Goal: Information Seeking & Learning: Learn about a topic

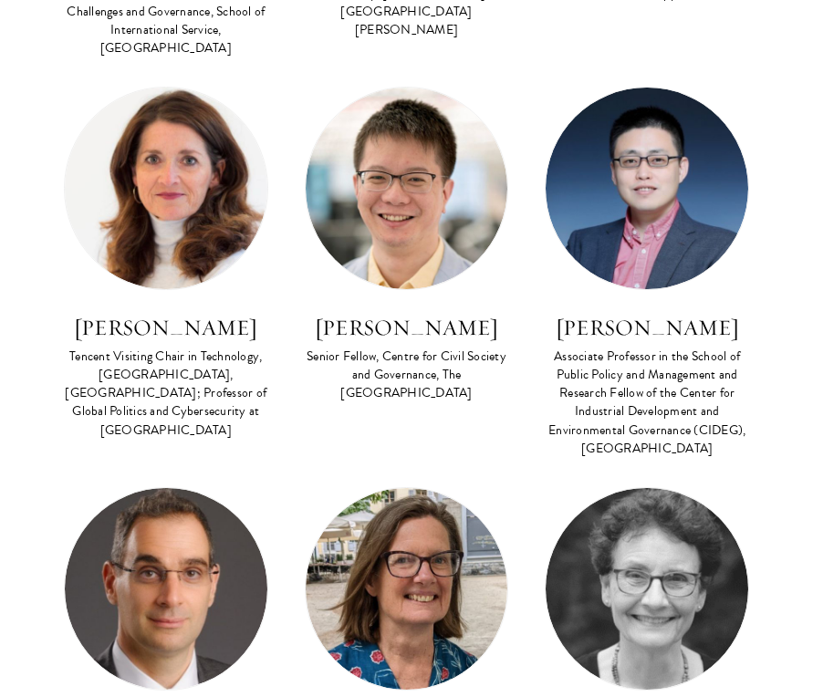
scroll to position [7757, 0]
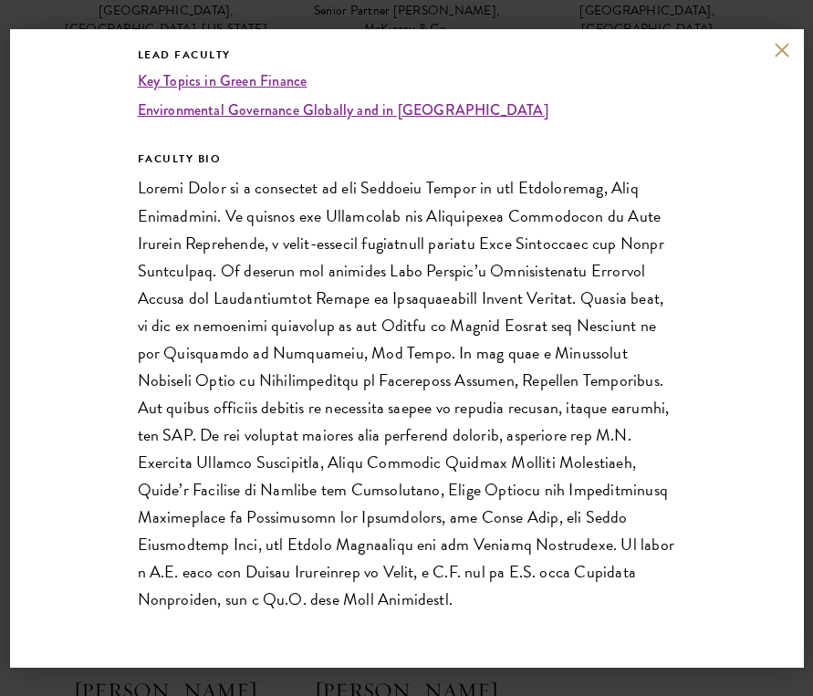
scroll to position [378, 0]
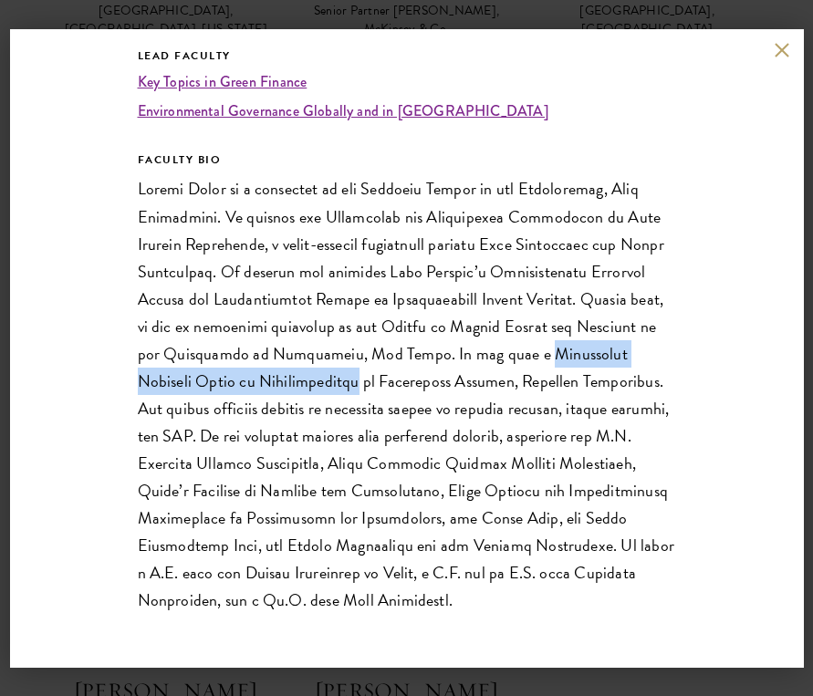
drag, startPoint x: 466, startPoint y: 351, endPoint x: 224, endPoint y: 384, distance: 244.0
click at [224, 384] on p at bounding box center [407, 394] width 538 height 439
copy p "Volkswagen Visiting Chair in Sustainability"
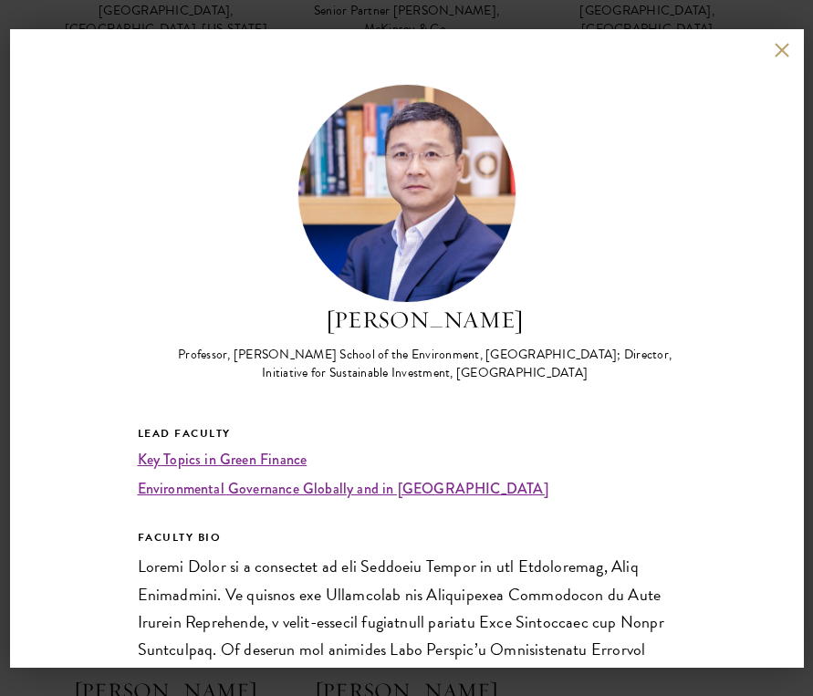
scroll to position [0, 0]
click at [780, 37] on div "[PERSON_NAME] Professor, [PERSON_NAME] School of the Environment, [GEOGRAPHIC_D…" at bounding box center [407, 348] width 794 height 639
click at [780, 42] on div "[PERSON_NAME] Professor, [PERSON_NAME] School of the Environment, [GEOGRAPHIC_D…" at bounding box center [407, 348] width 794 height 639
click at [780, 46] on button at bounding box center [783, 51] width 16 height 16
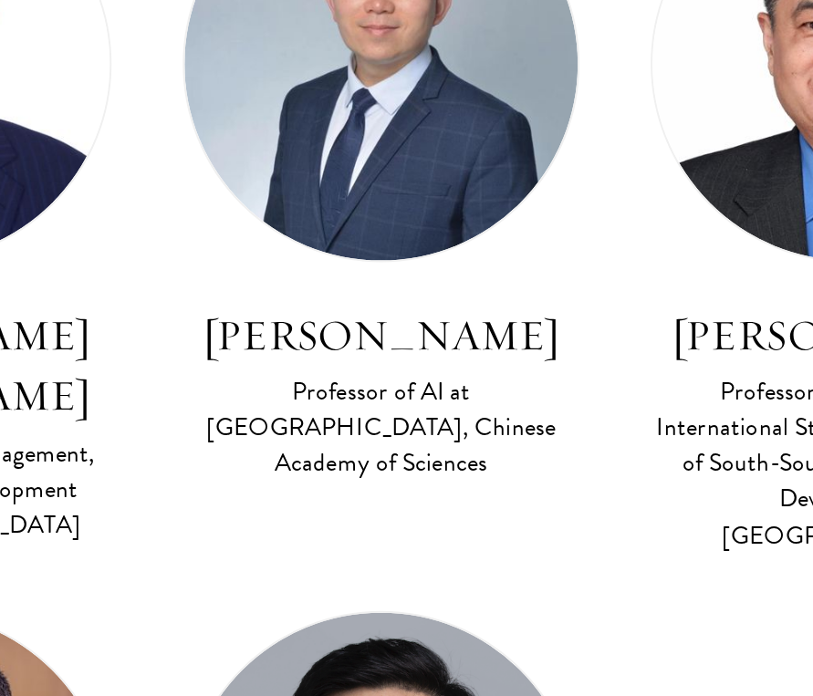
scroll to position [7669, 0]
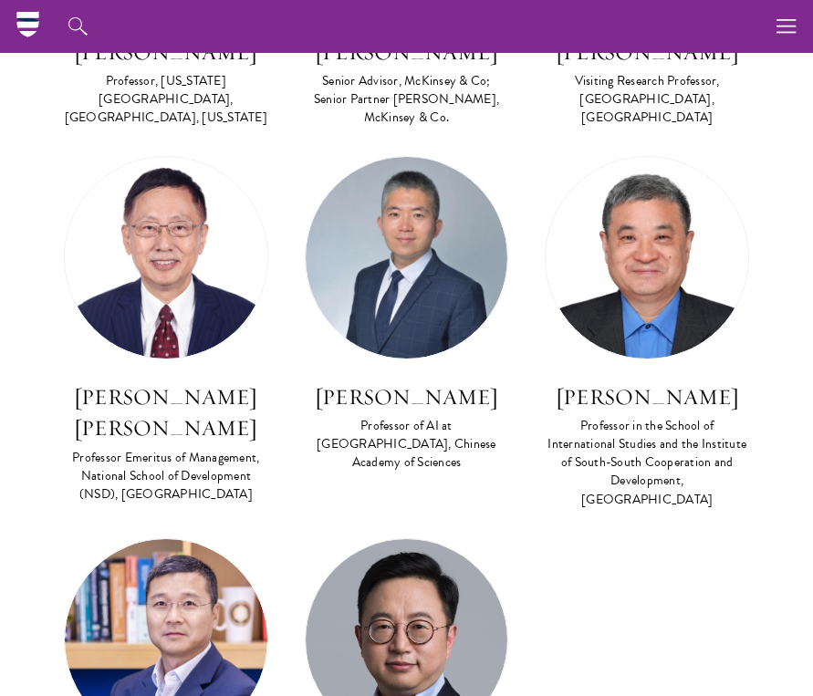
click at [563, 174] on div "Lead Faculty [GEOGRAPHIC_DATA] And Other Developing Countries FACULTY BIO [PERS…" at bounding box center [647, 347] width 241 height 382
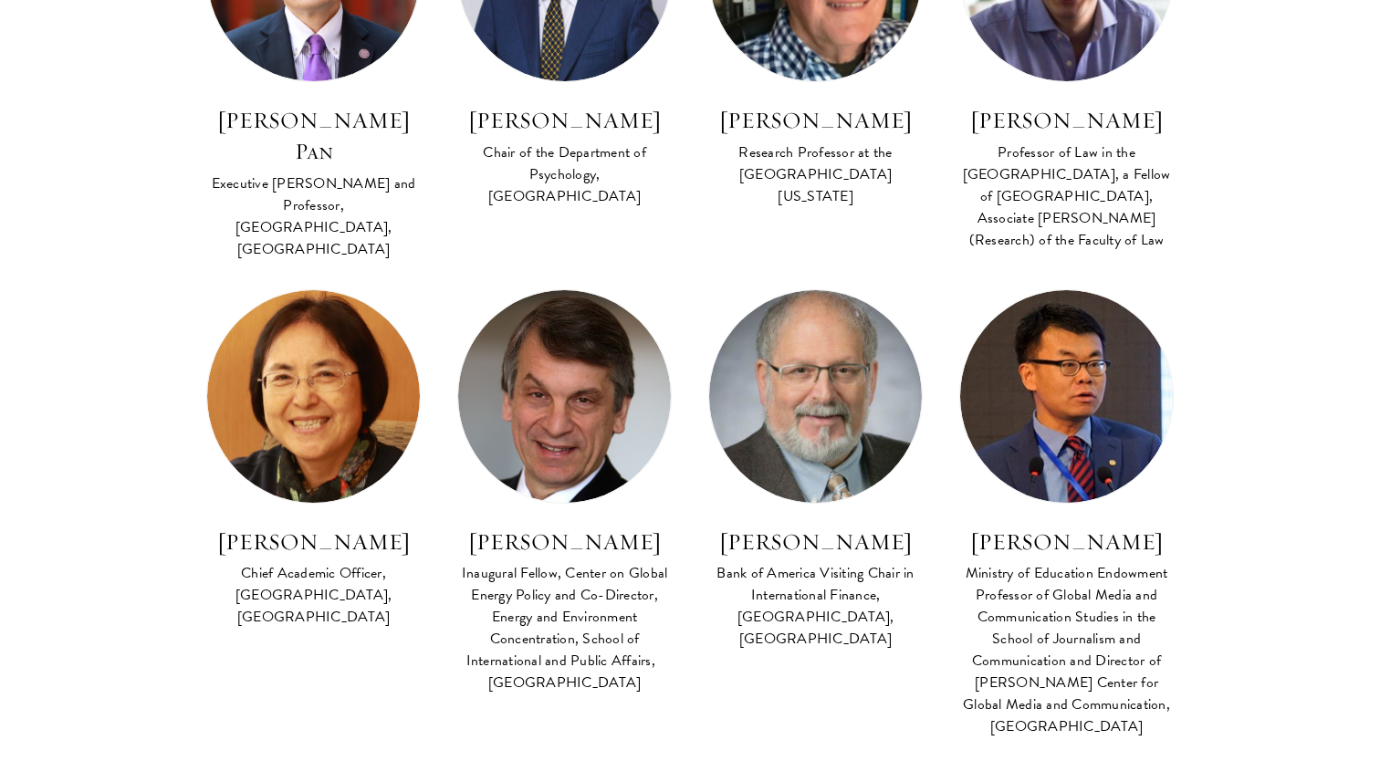
scroll to position [4643, 0]
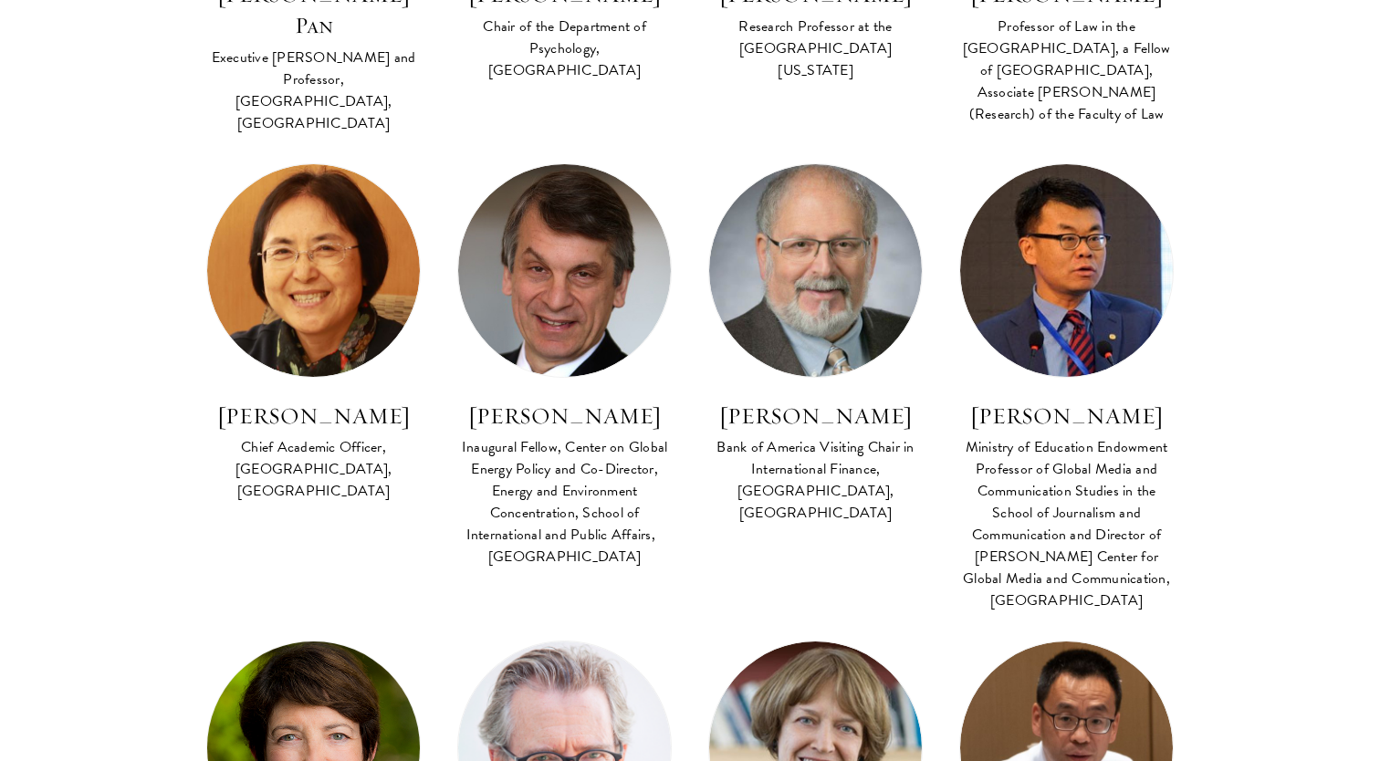
drag, startPoint x: 186, startPoint y: 484, endPoint x: 264, endPoint y: 551, distance: 102.8
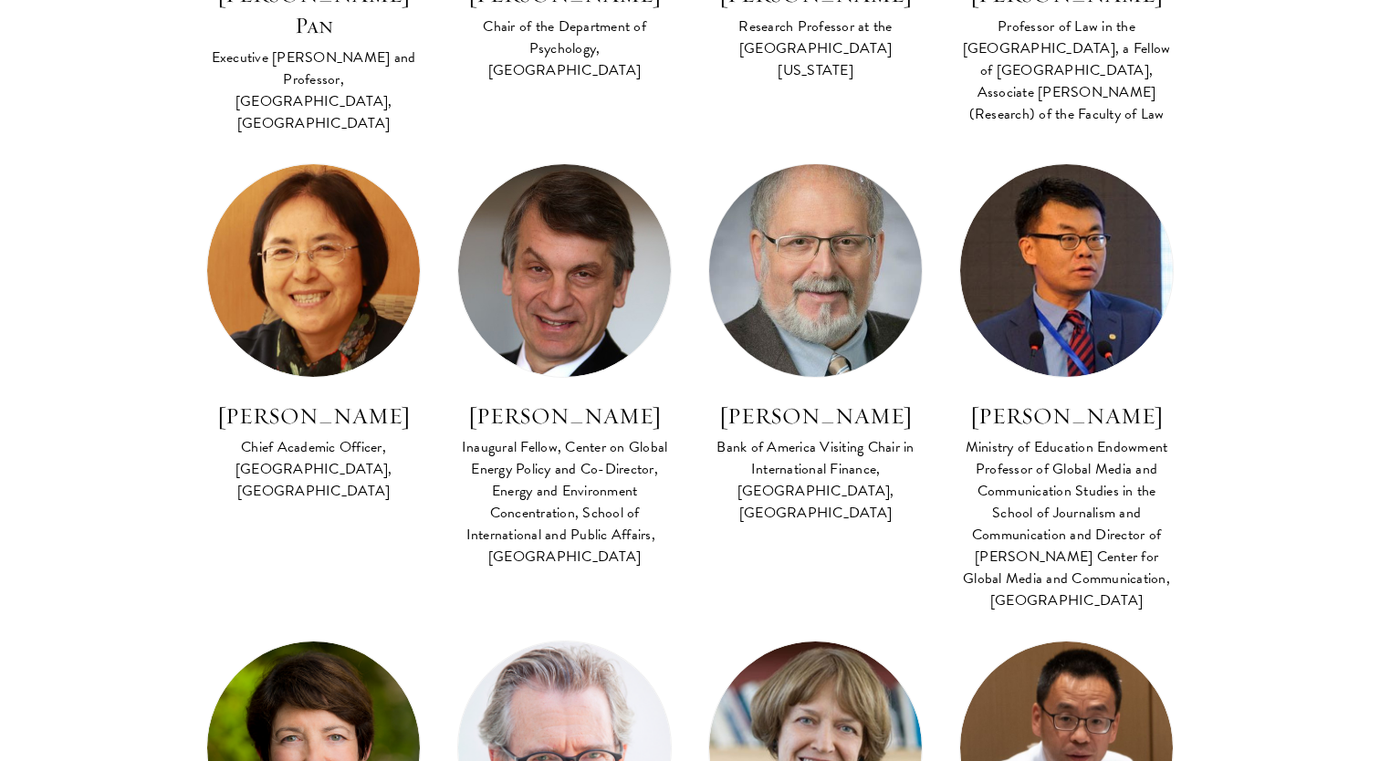
copy div "Research Professor and director emeritus of the 21st Century [GEOGRAPHIC_DATA],…"
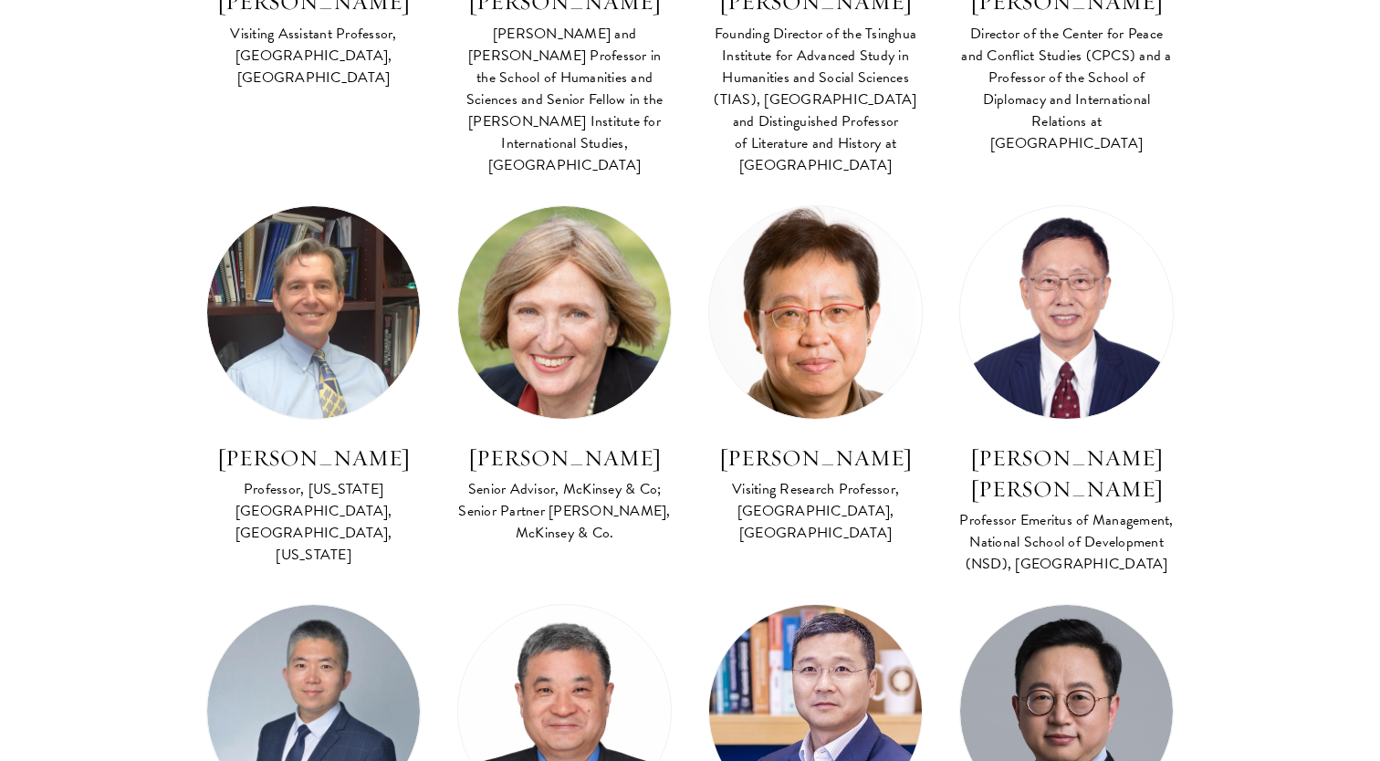
drag, startPoint x: 693, startPoint y: 410, endPoint x: 851, endPoint y: 511, distance: 188.3
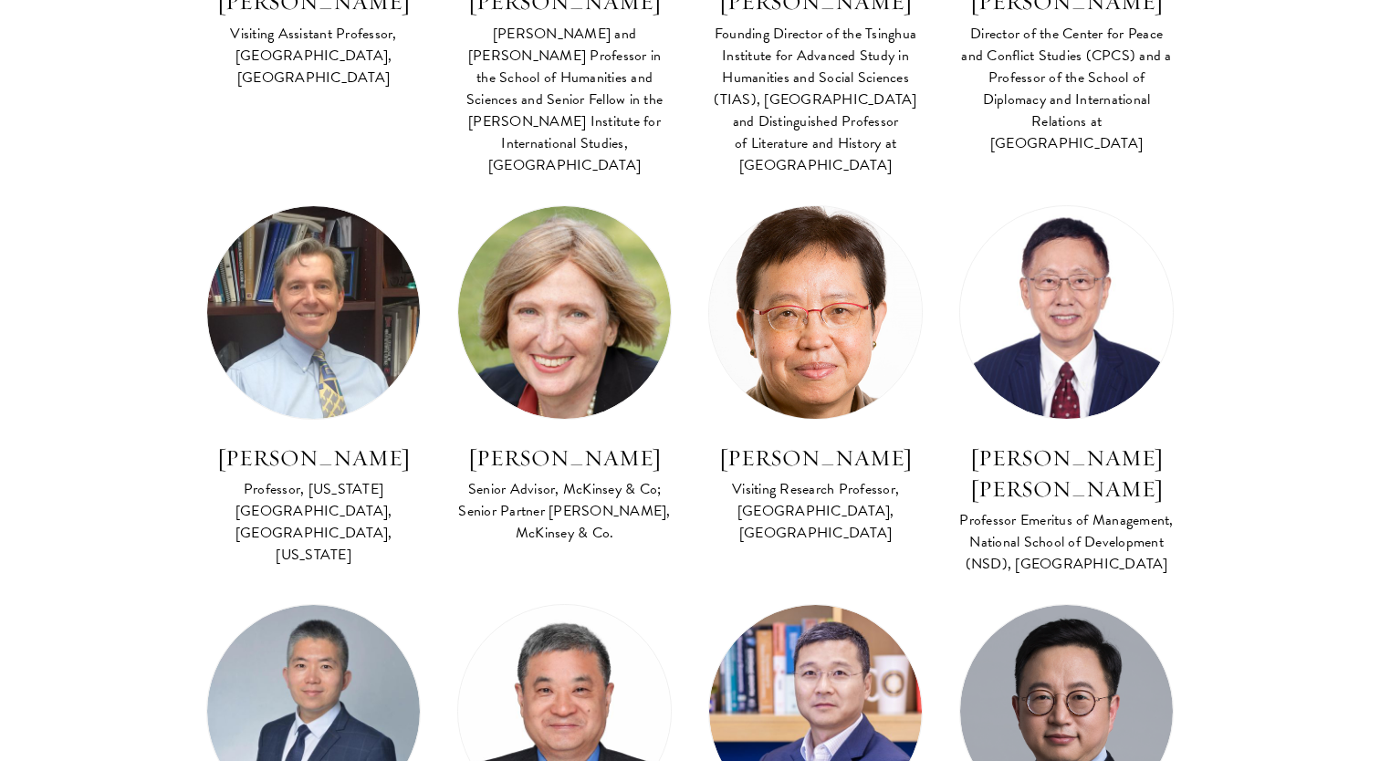
copy div "Professor, [PERSON_NAME] School of the Environment, [GEOGRAPHIC_DATA]; Director…"
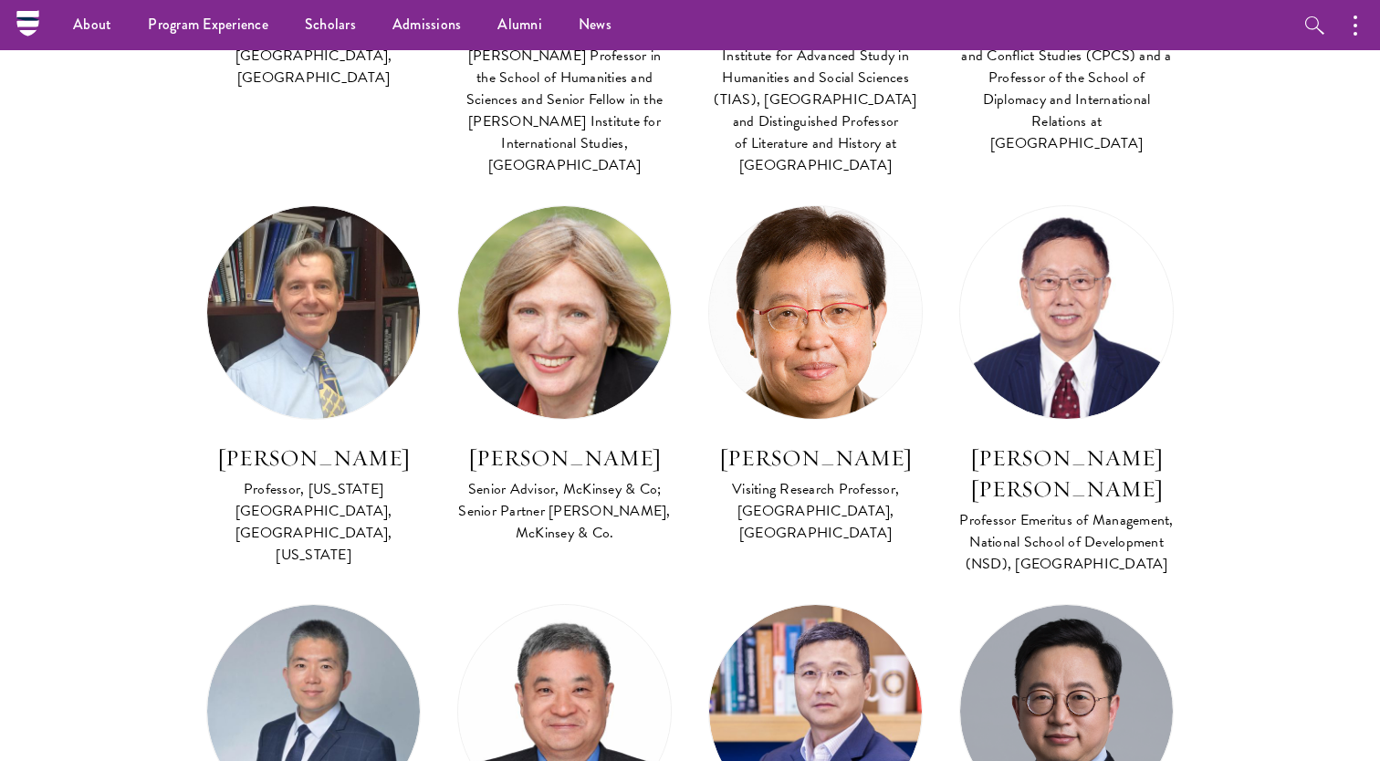
scroll to position [1969, 0]
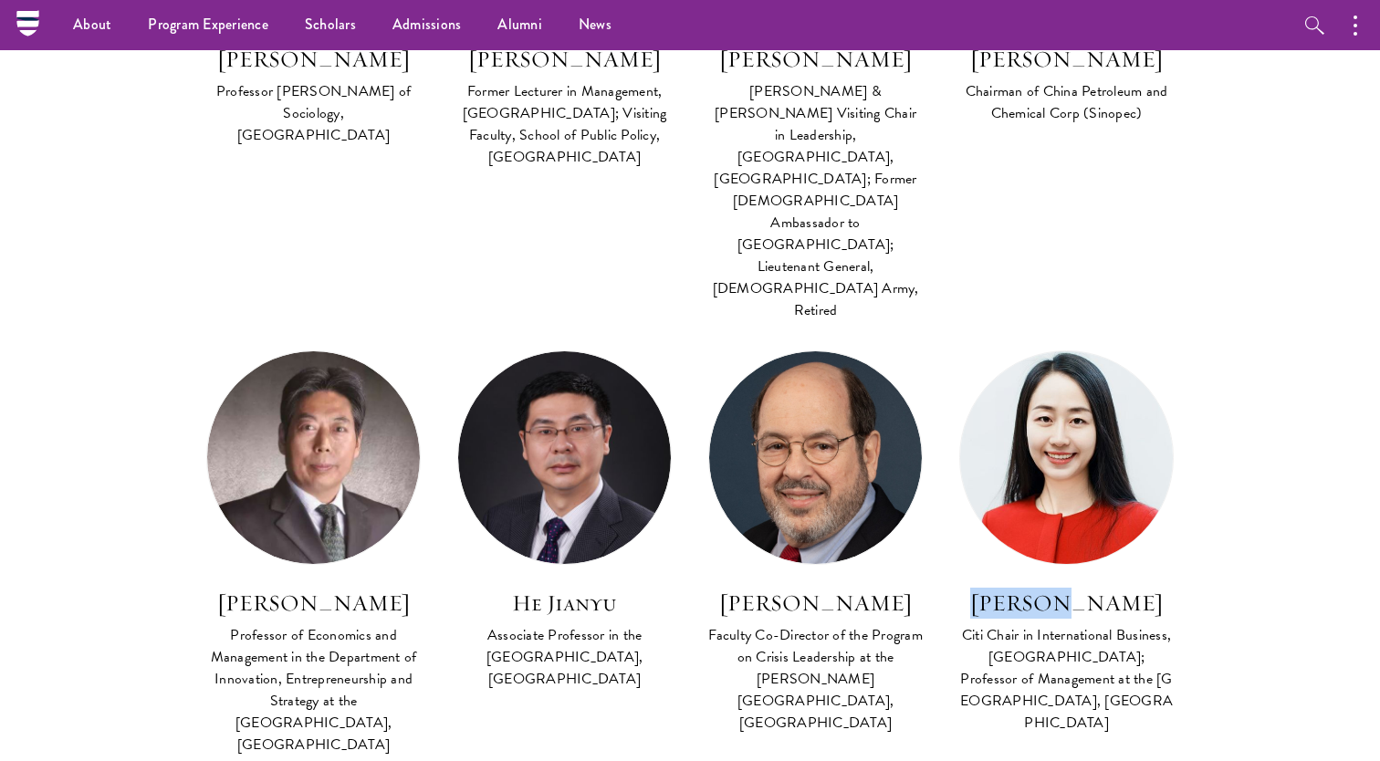
drag, startPoint x: 955, startPoint y: 413, endPoint x: 1140, endPoint y: 506, distance: 207.3
click at [812, 506] on div "Lead Faculty Leadership in Business FACULTY BIO [PERSON_NAME] Chair in Internat…" at bounding box center [1066, 556] width 251 height 412
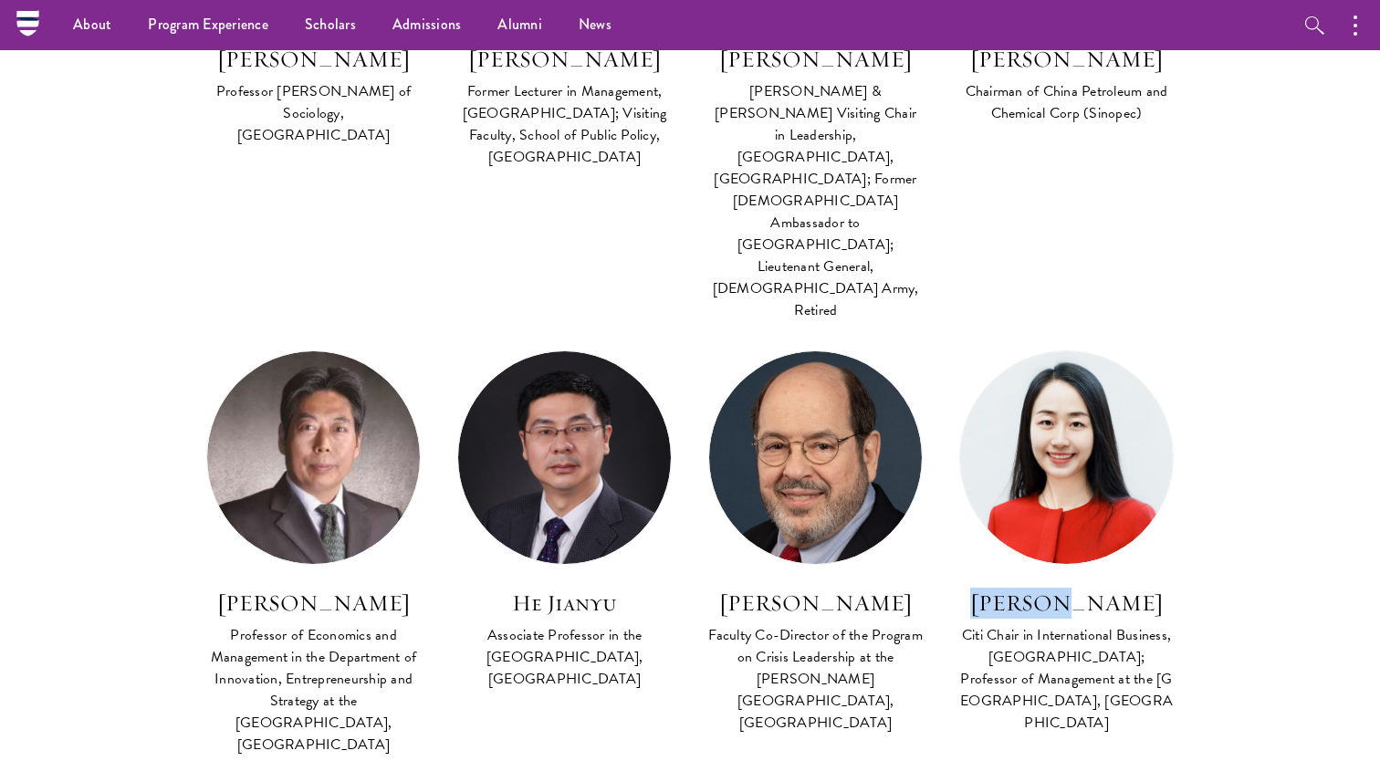
copy div "Citi Chair in International Business, [GEOGRAPHIC_DATA]; Professor of Managemen…"
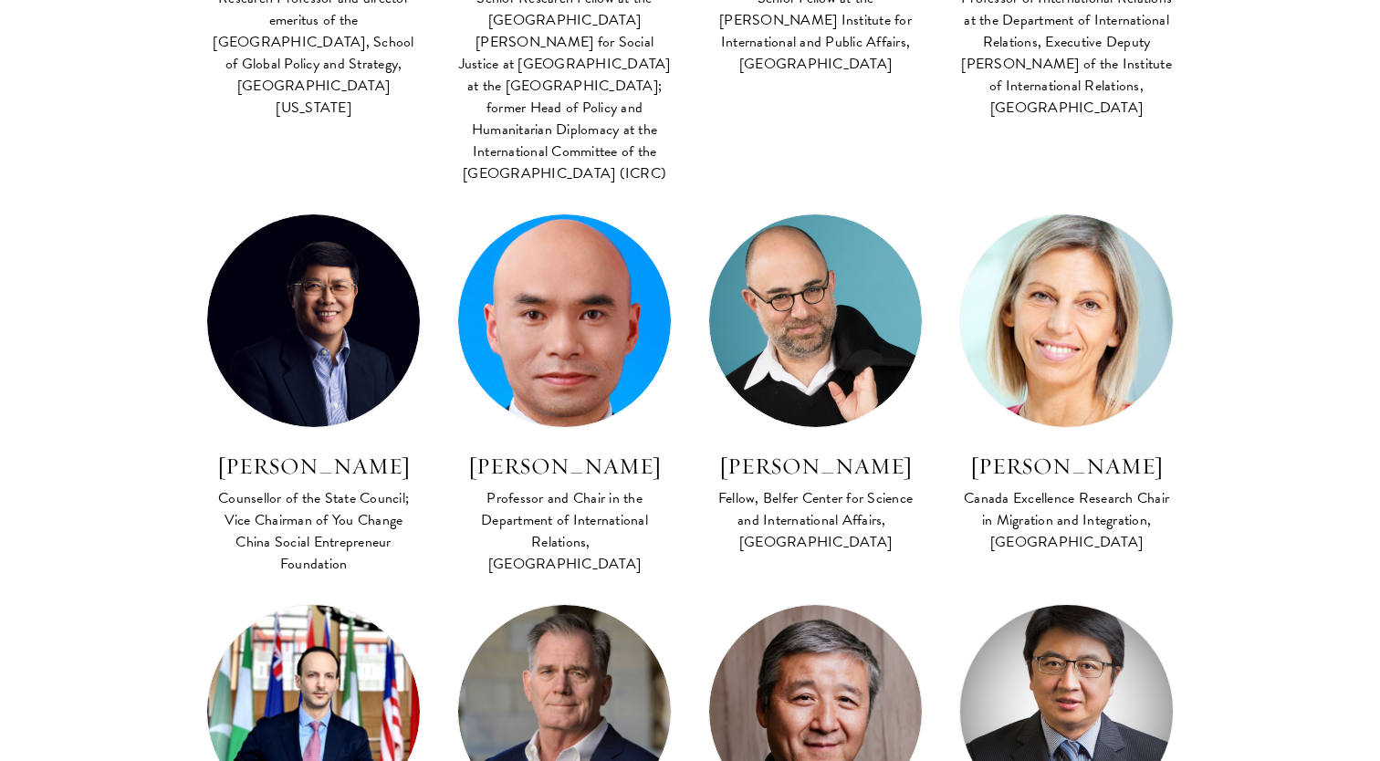
scroll to position [6425, 0]
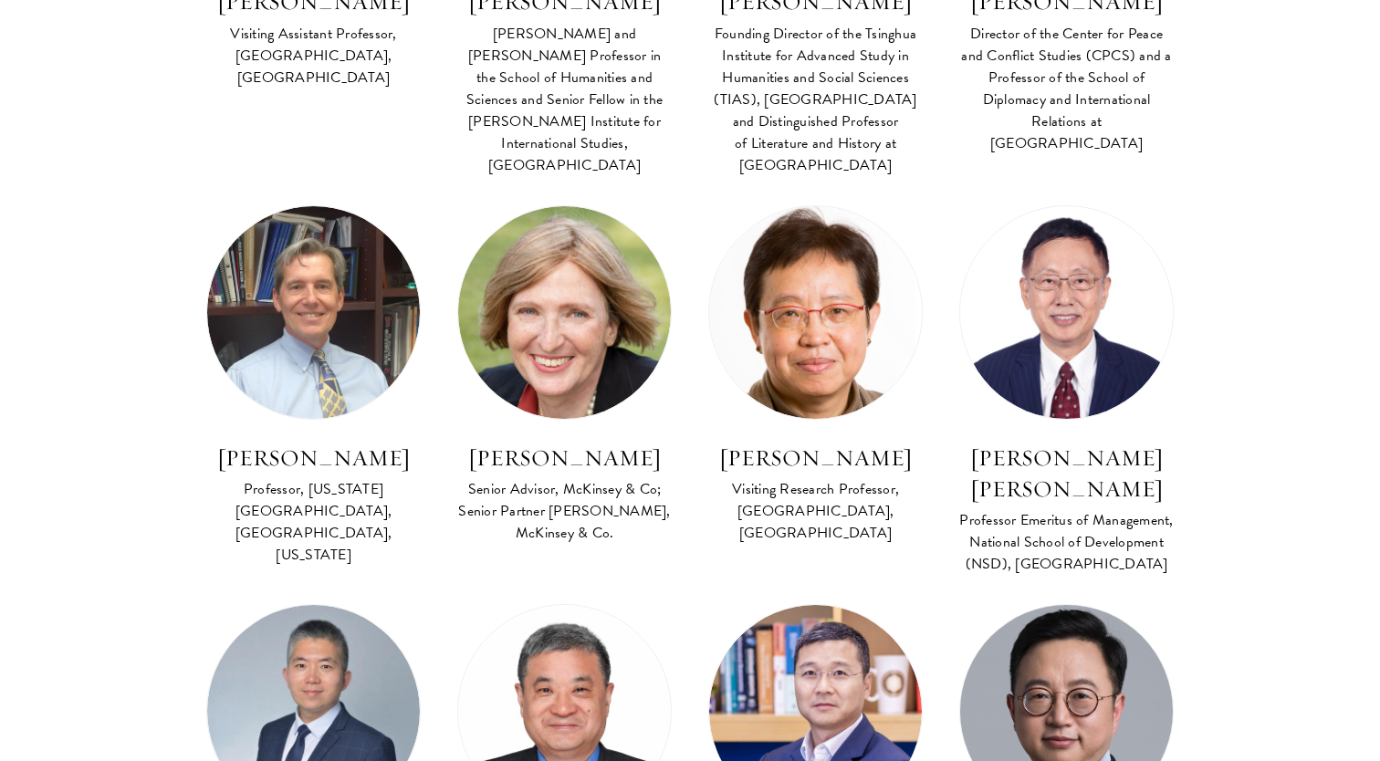
drag, startPoint x: 1174, startPoint y: 558, endPoint x: 970, endPoint y: 406, distance: 254.2
copy main "Volkswagen Visiting Chair in Sustainability, Schwarzman College; Associate Prof…"
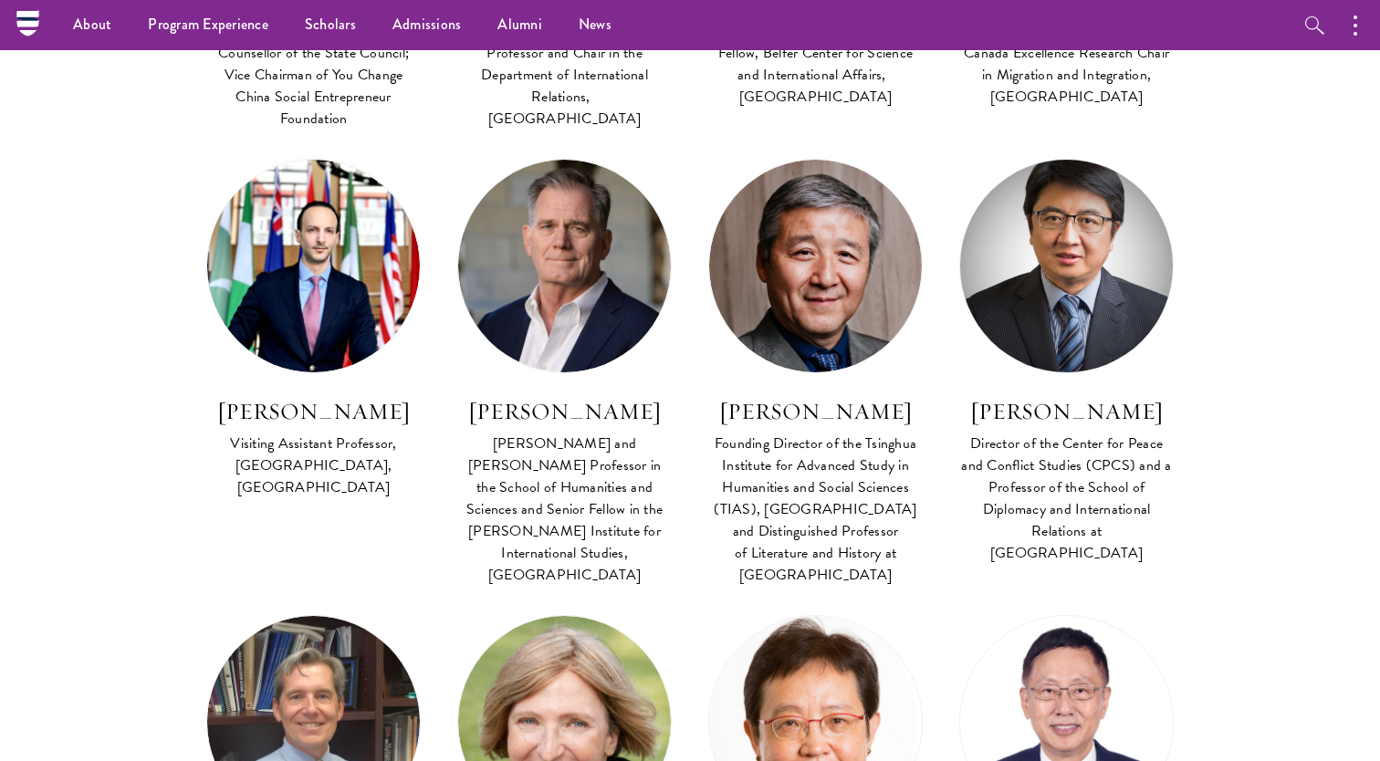
scroll to position [3403, 0]
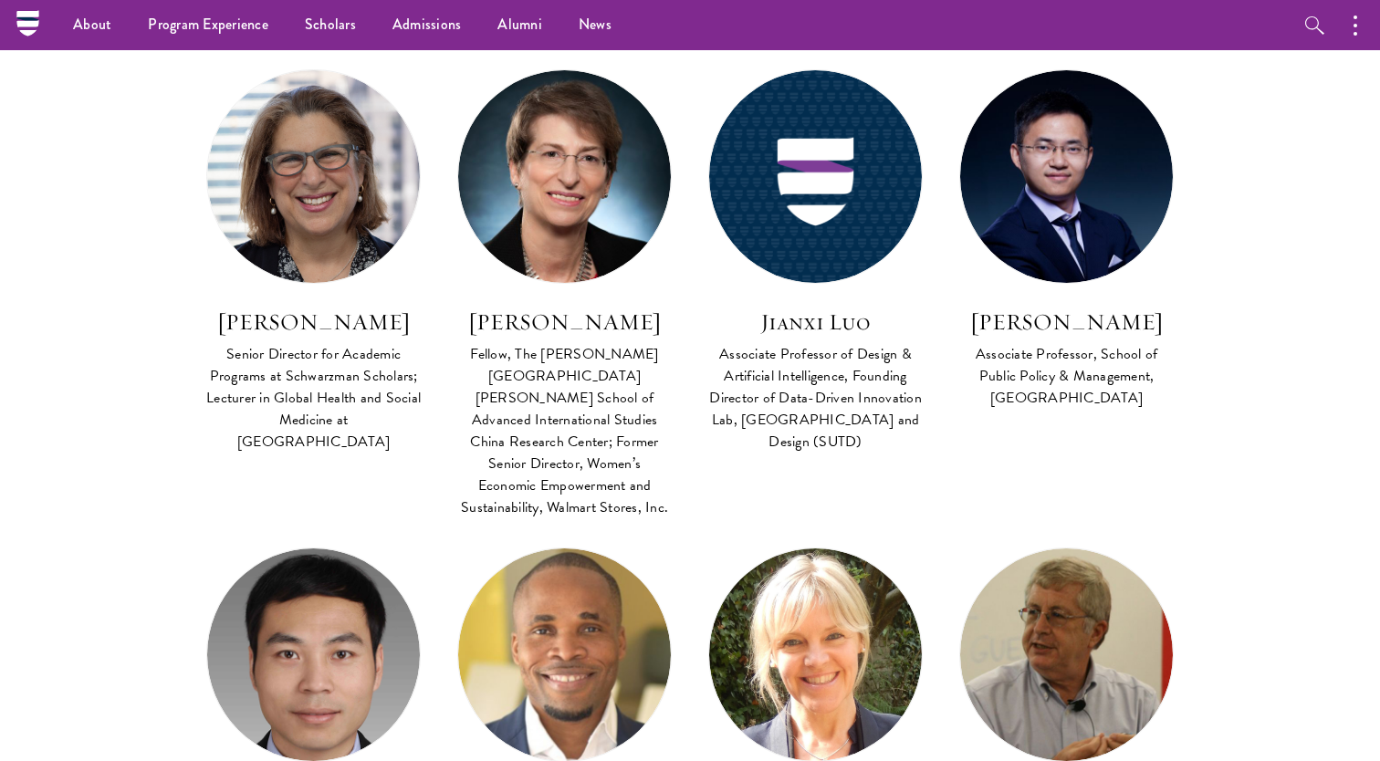
drag, startPoint x: 949, startPoint y: 412, endPoint x: 1174, endPoint y: 450, distance: 228.6
click at [812, 548] on div "Co-Instructor Institutional and Social Transformation in Contemporary [GEOGRAPH…" at bounding box center [1066, 743] width 251 height 391
copy div "So Kwanlok Professor at the School of Global Policy and Strategy, [GEOGRAPHIC_D…"
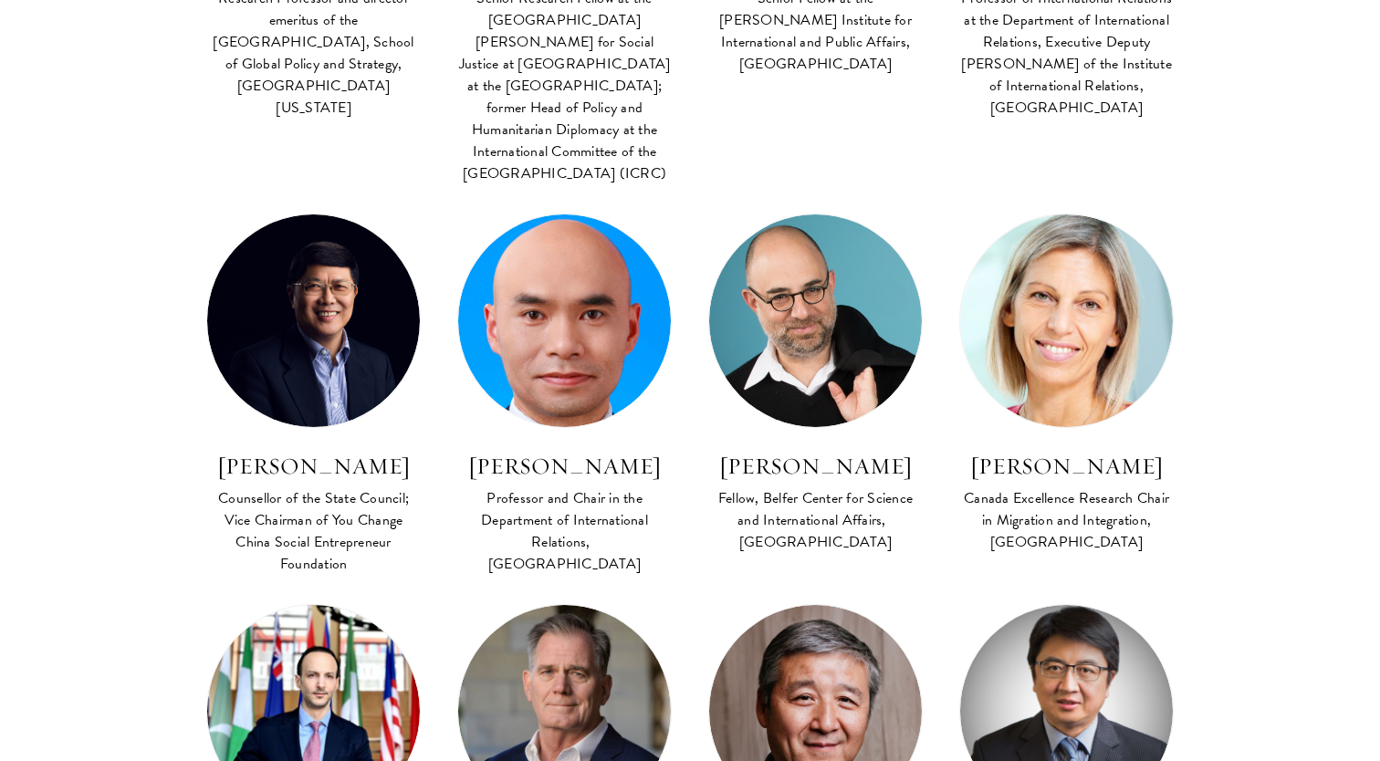
drag, startPoint x: 629, startPoint y: 543, endPoint x: 460, endPoint y: 410, distance: 215.1
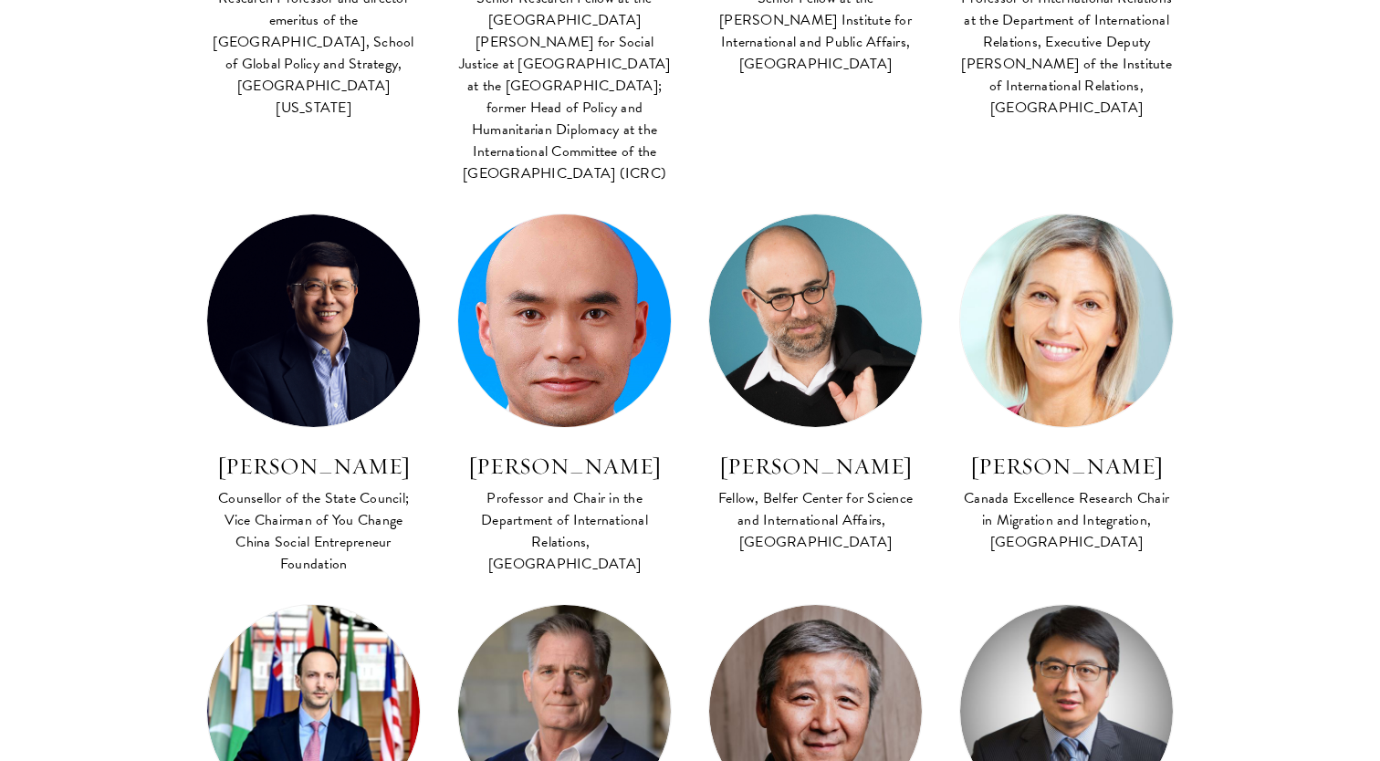
copy div "[PERSON_NAME] and [PERSON_NAME] Professor in the School of Humanities and Scien…"
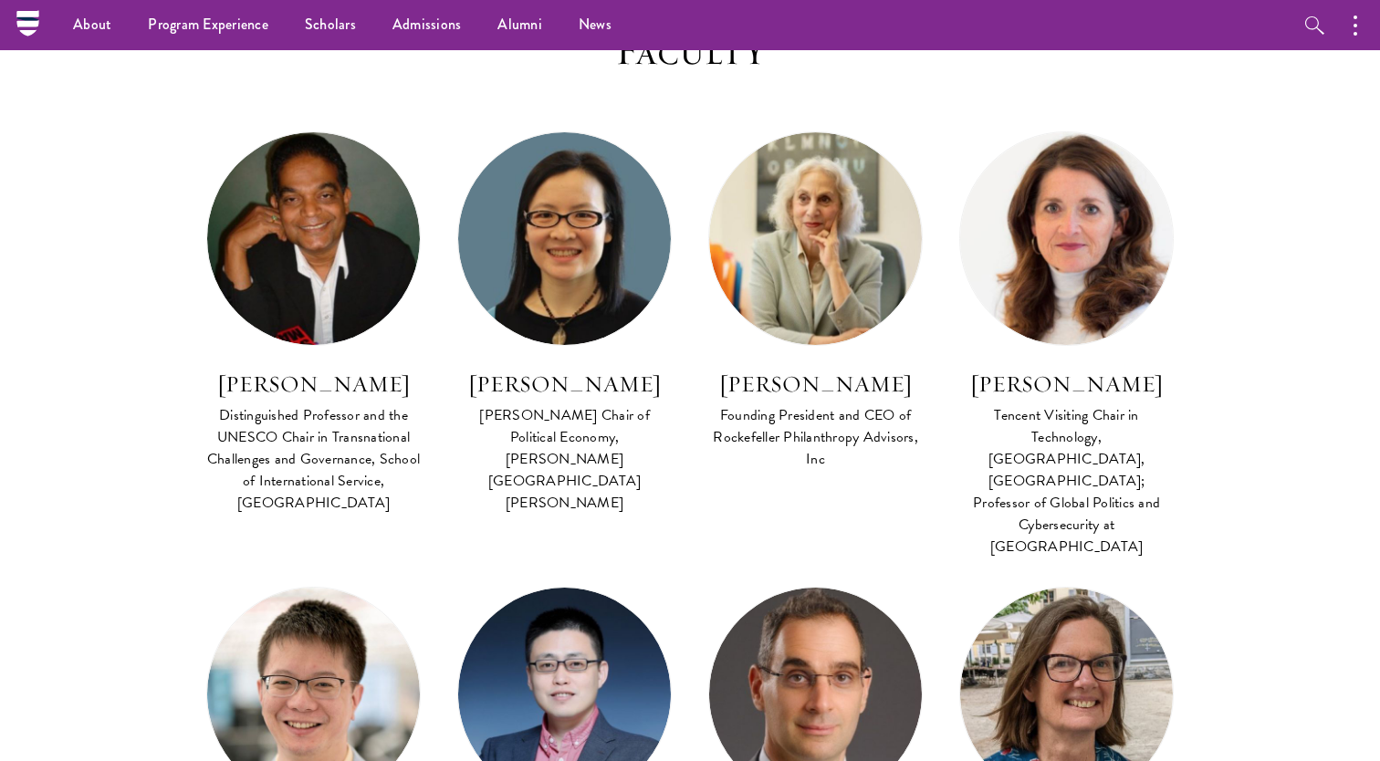
scroll to position [3403, 0]
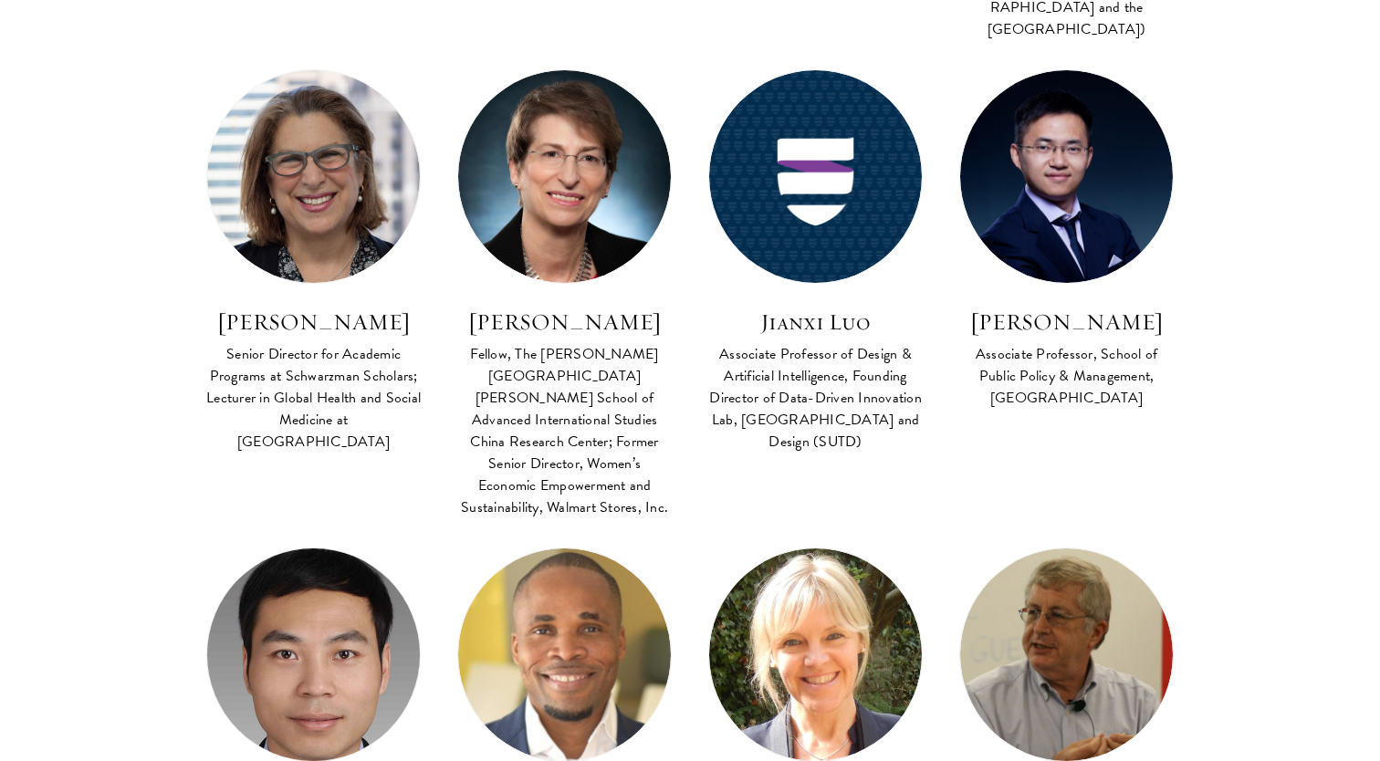
drag, startPoint x: 379, startPoint y: 517, endPoint x: 208, endPoint y: 402, distance: 205.8
click at [208, 548] on div "Lead Faculty Chinese Political Institutions FACULTY BIO [PERSON_NAME] Associate…" at bounding box center [313, 754] width 251 height 412
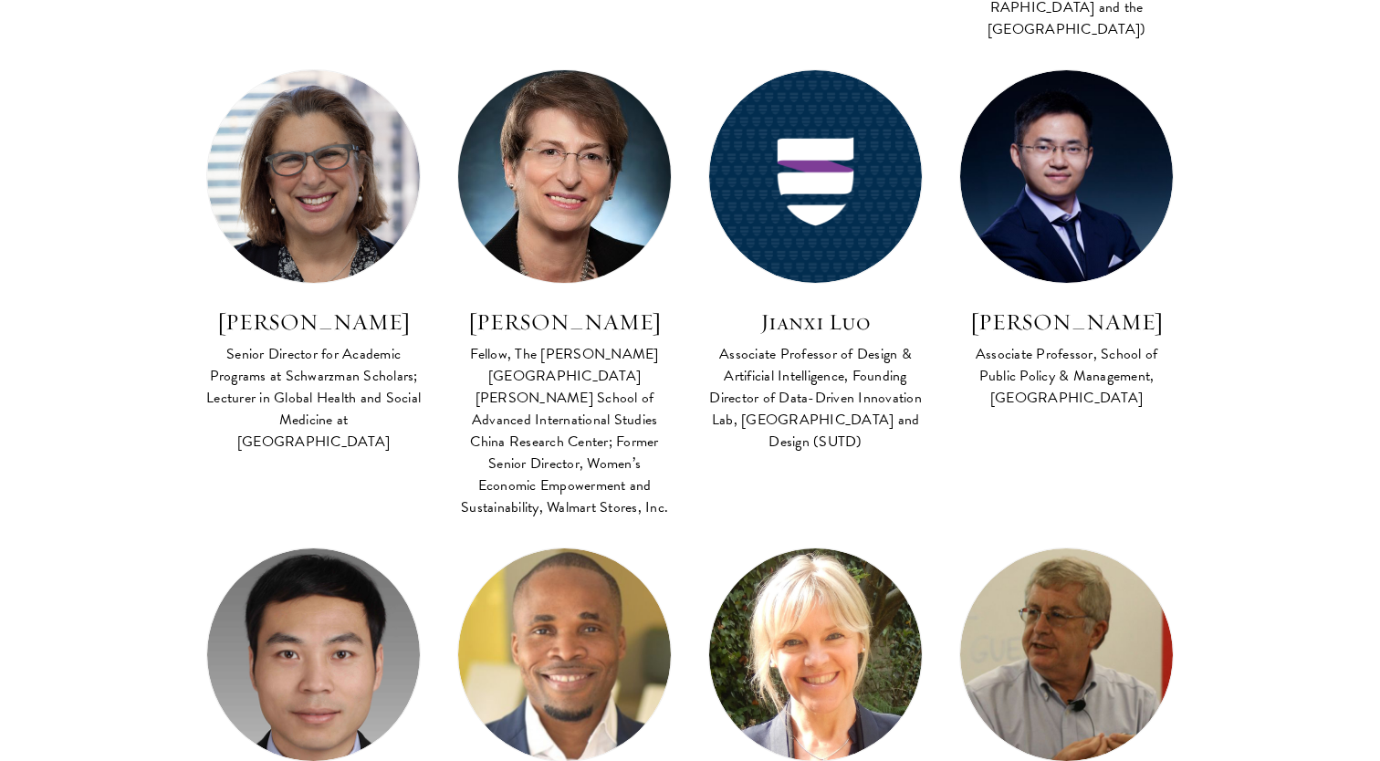
copy div "Associate Professor of Political Science and Associate [PERSON_NAME] in the Sch…"
